Goal: Information Seeking & Learning: Check status

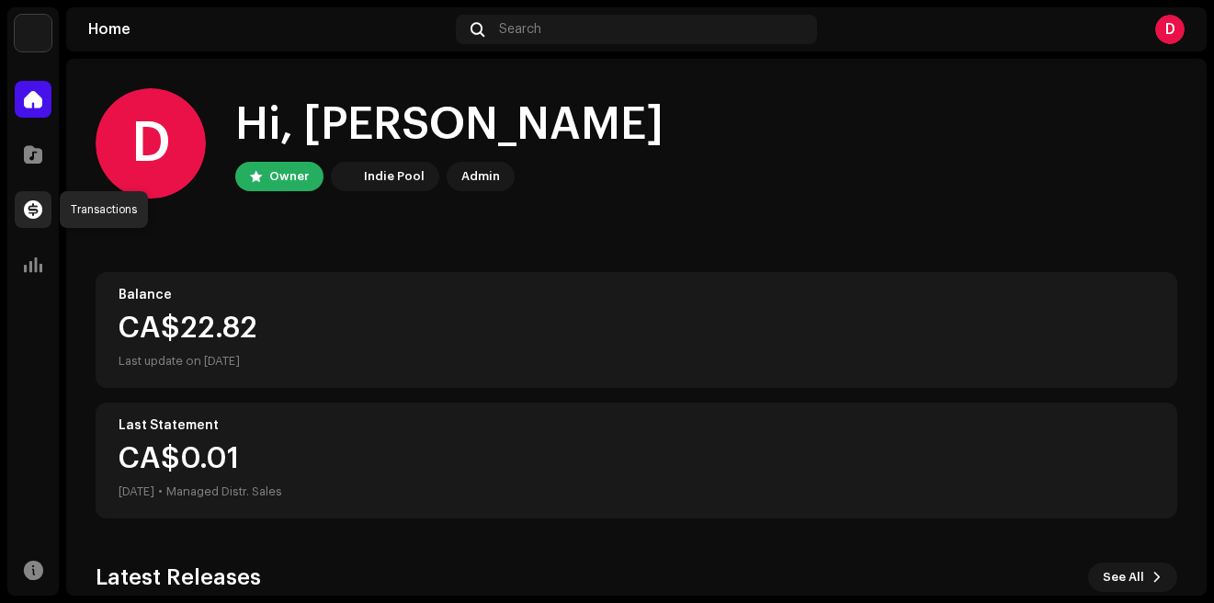
click at [32, 204] on span at bounding box center [33, 209] width 18 height 15
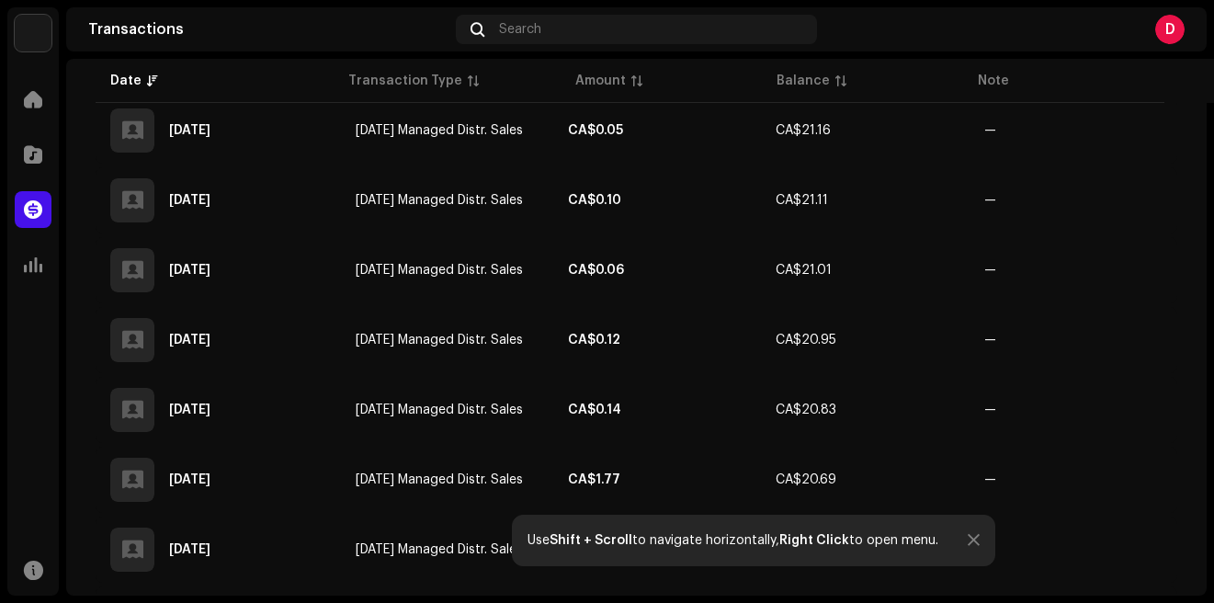
scroll to position [1596, 0]
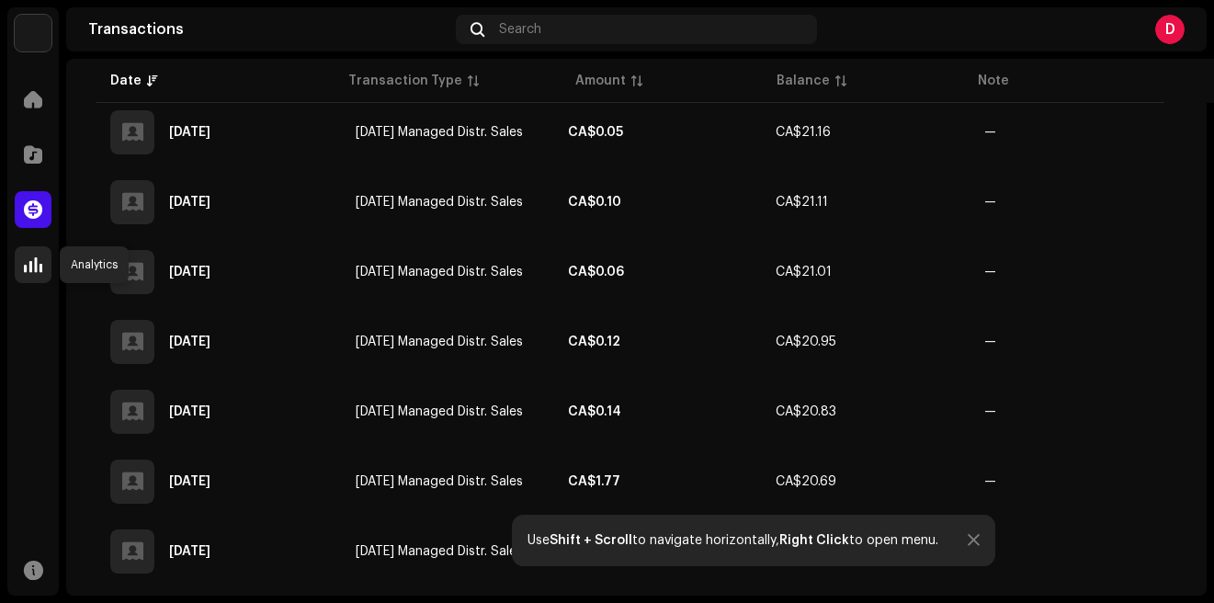
click at [33, 261] on span at bounding box center [33, 264] width 18 height 15
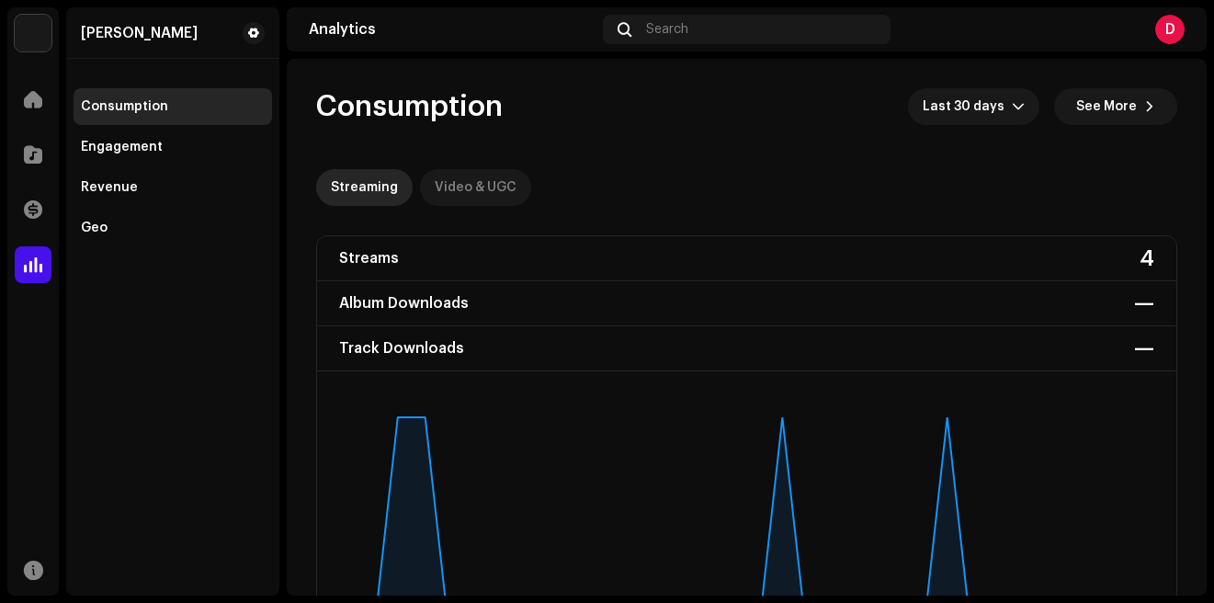
click at [480, 180] on div "Video & UGC" at bounding box center [476, 187] width 82 height 37
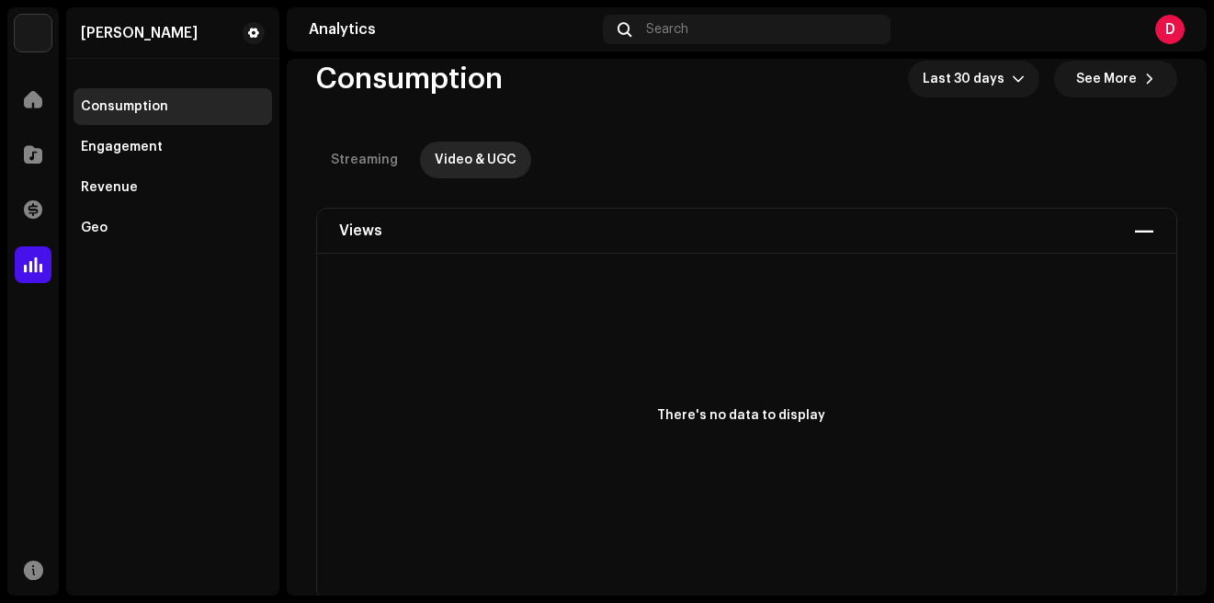
scroll to position [29, 0]
click at [366, 155] on div "Streaming" at bounding box center [364, 158] width 67 height 37
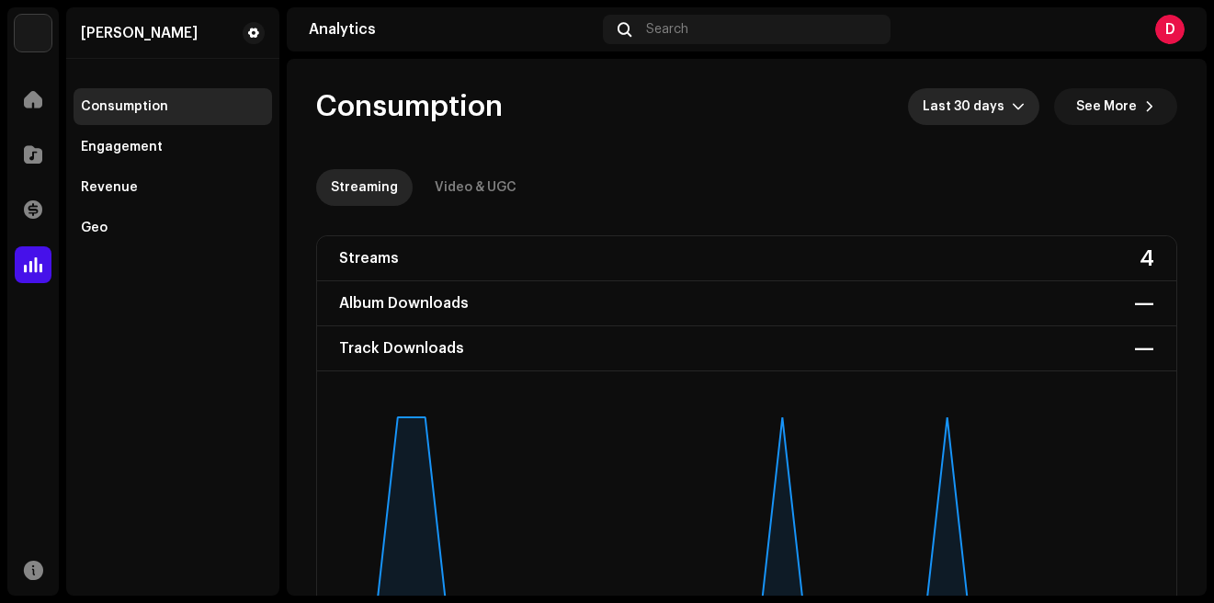
click at [1013, 104] on icon "dropdown trigger" at bounding box center [1018, 106] width 13 height 13
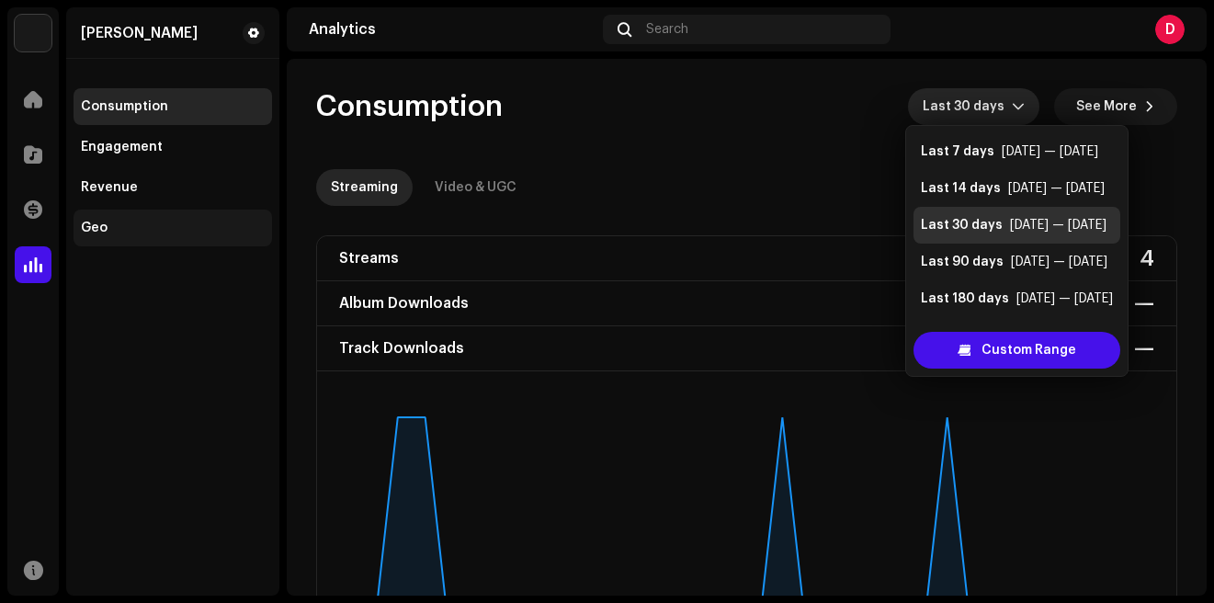
click at [100, 221] on div "Geo" at bounding box center [94, 228] width 27 height 15
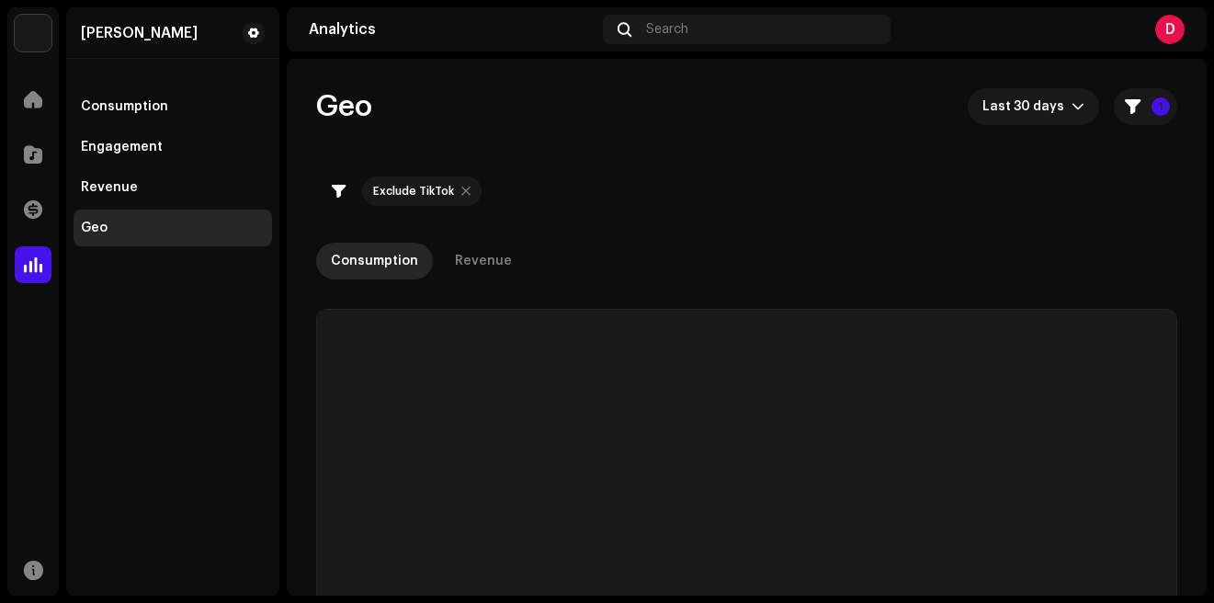
checkbox input "true"
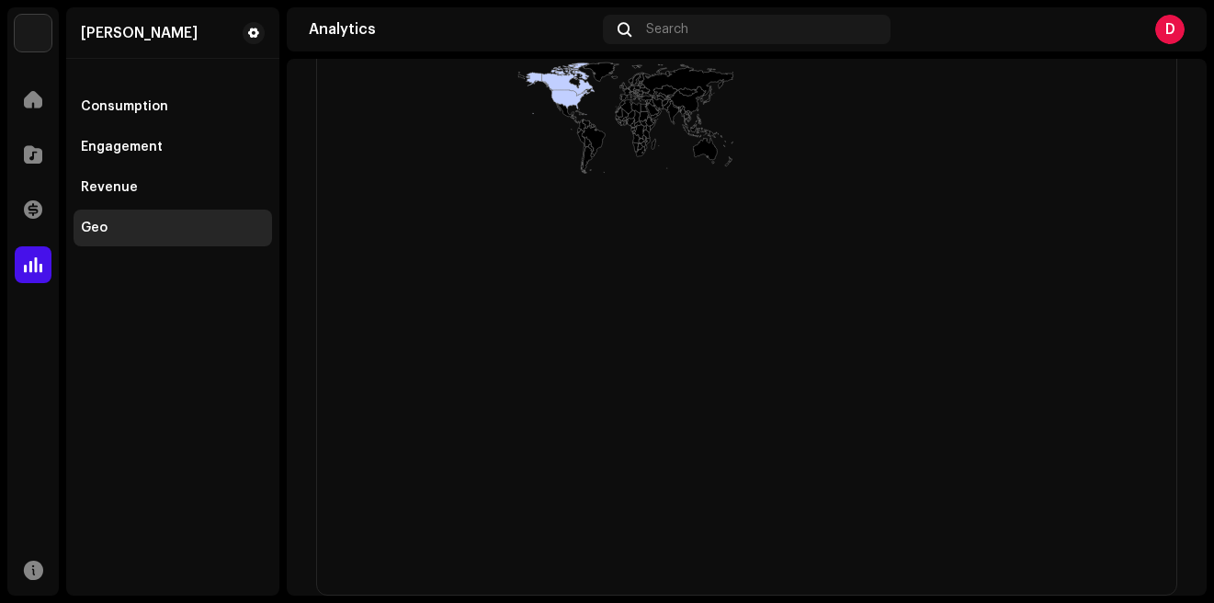
scroll to position [580, 0]
click at [1168, 27] on div "D" at bounding box center [1169, 29] width 29 height 29
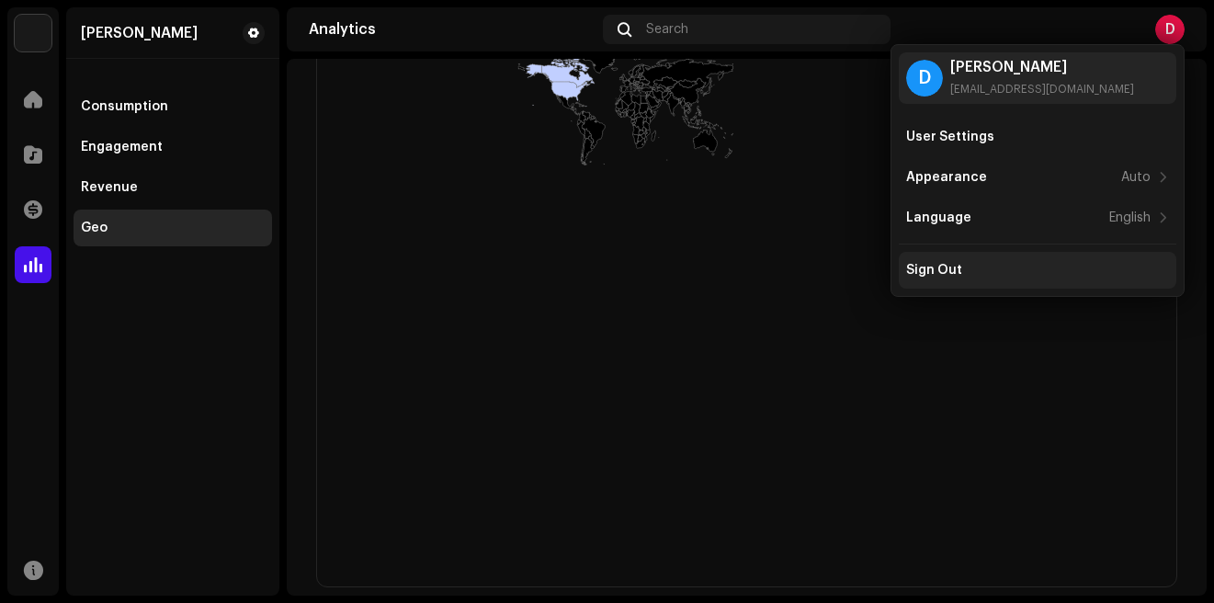
click at [942, 266] on div "Sign Out" at bounding box center [934, 270] width 56 height 15
